Goal: Find specific page/section: Find specific page/section

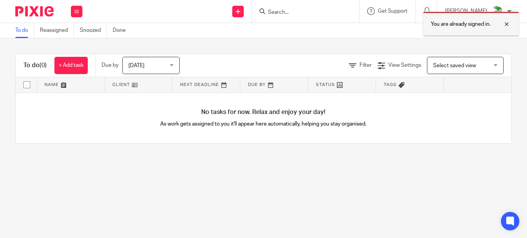
click at [508, 24] on div at bounding box center [501, 24] width 21 height 9
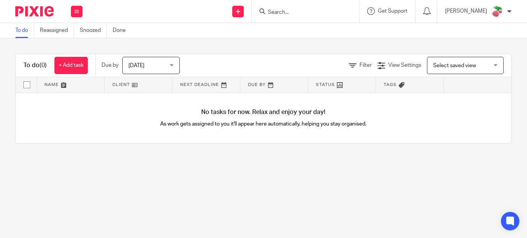
click at [313, 13] on input "Search" at bounding box center [301, 12] width 69 height 7
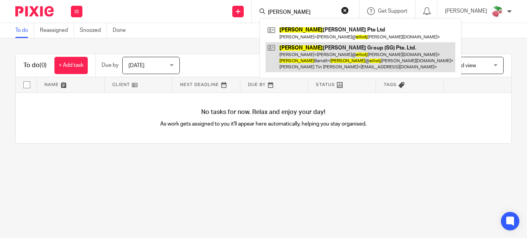
type input "elliot j"
click at [331, 56] on link at bounding box center [361, 57] width 190 height 30
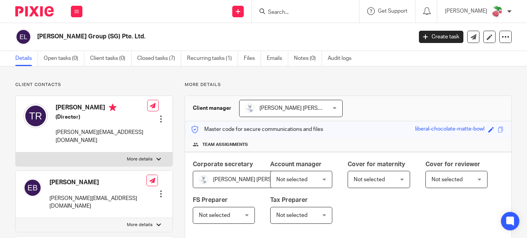
click at [320, 9] on input "Search" at bounding box center [301, 12] width 69 height 7
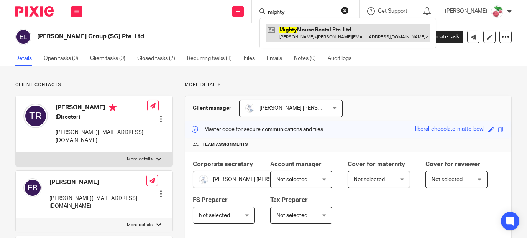
type input "mighty"
click at [325, 29] on link at bounding box center [348, 33] width 165 height 18
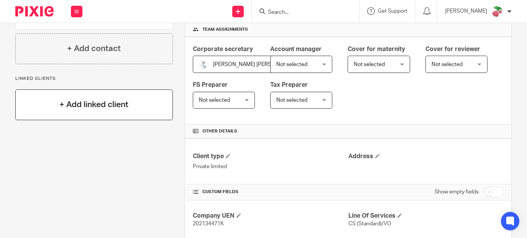
scroll to position [153, 0]
